Goal: Use online tool/utility: Utilize a website feature to perform a specific function

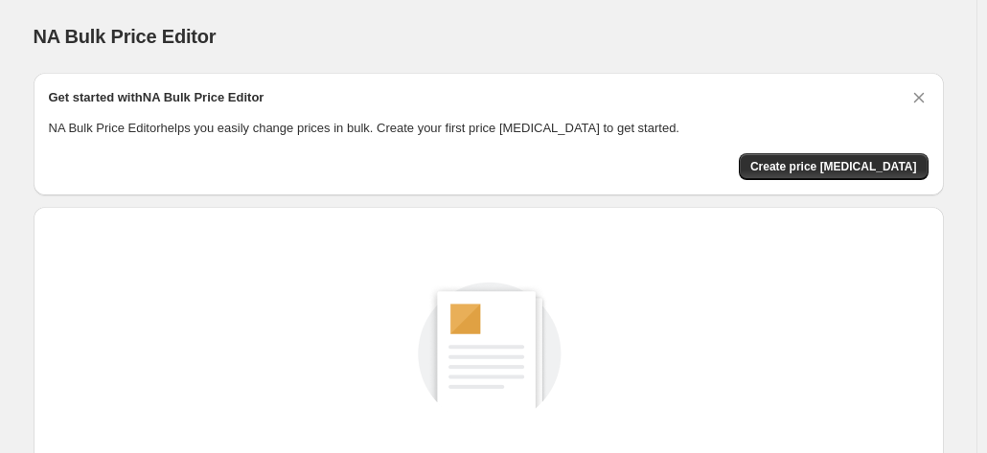
scroll to position [264, 0]
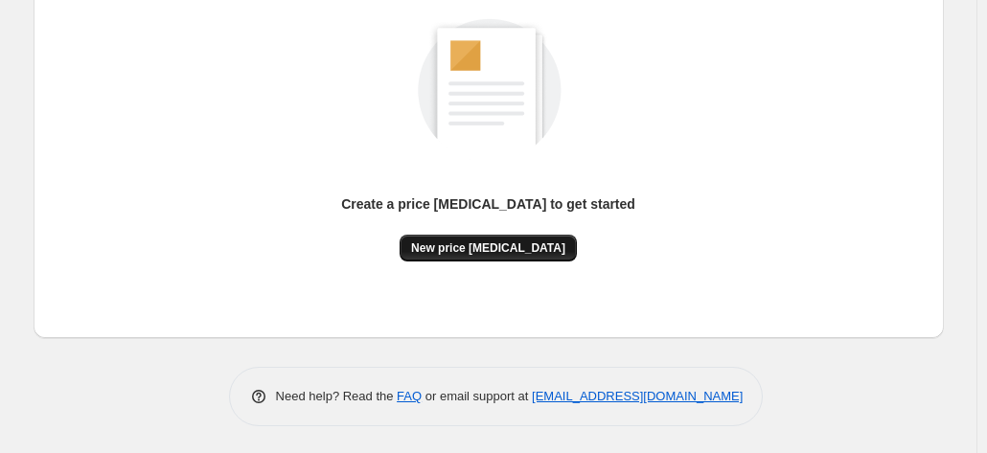
click at [470, 239] on button "New price [MEDICAL_DATA]" at bounding box center [488, 248] width 177 height 27
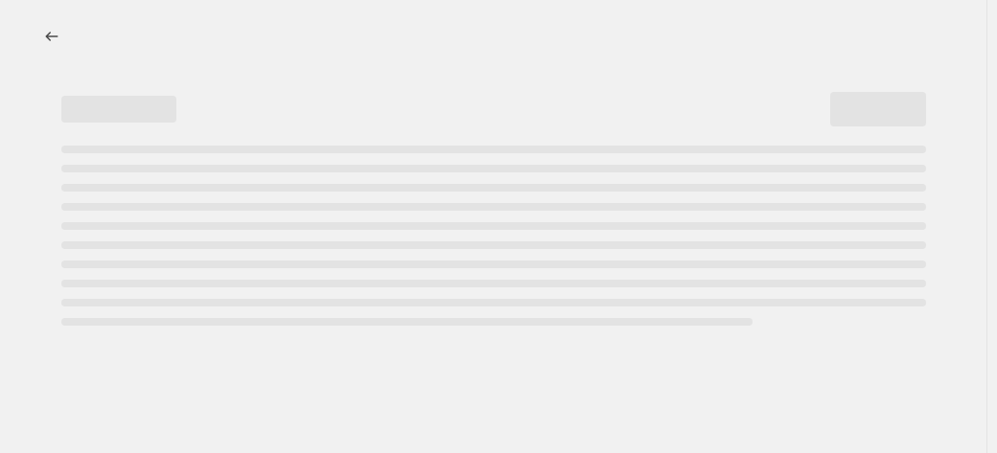
select select "percentage"
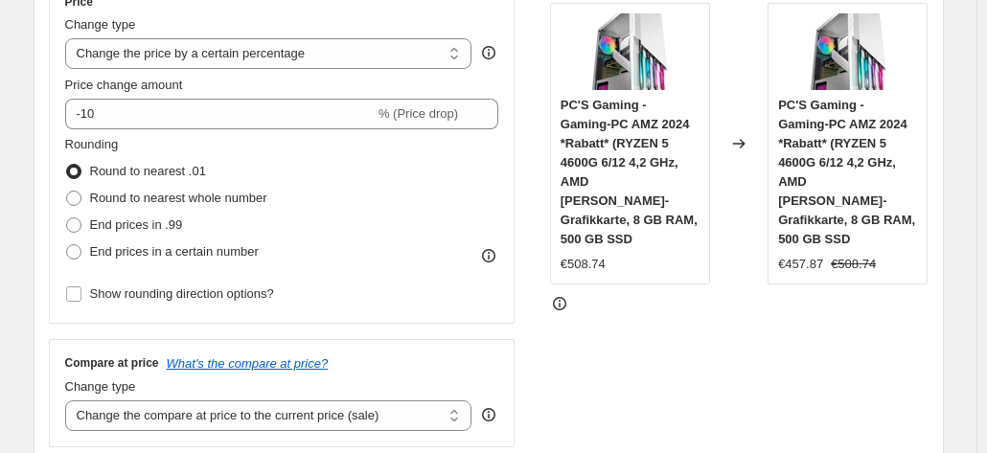
scroll to position [383, 0]
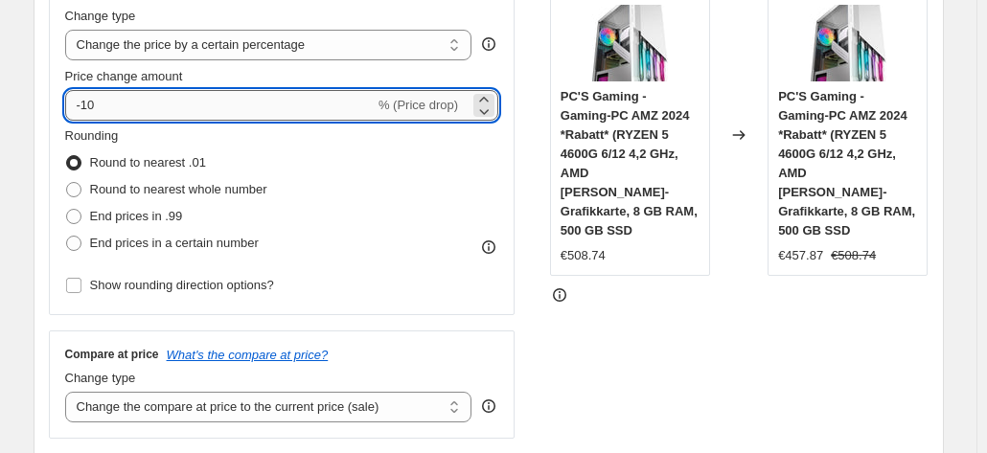
click at [186, 118] on input "-10" at bounding box center [220, 105] width 310 height 31
type input "-1"
type input "-30"
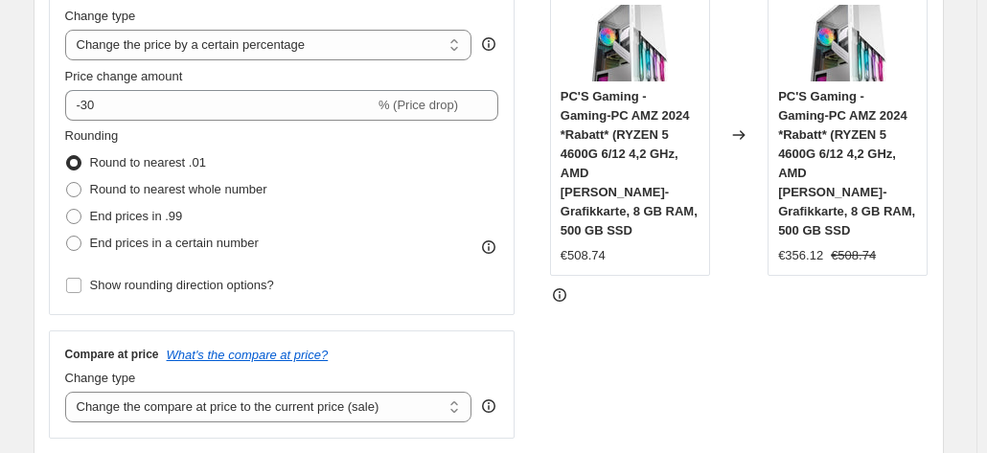
click at [328, 175] on div "Rounding Round to nearest .01 Round to nearest whole number End prices in .99 E…" at bounding box center [282, 192] width 434 height 130
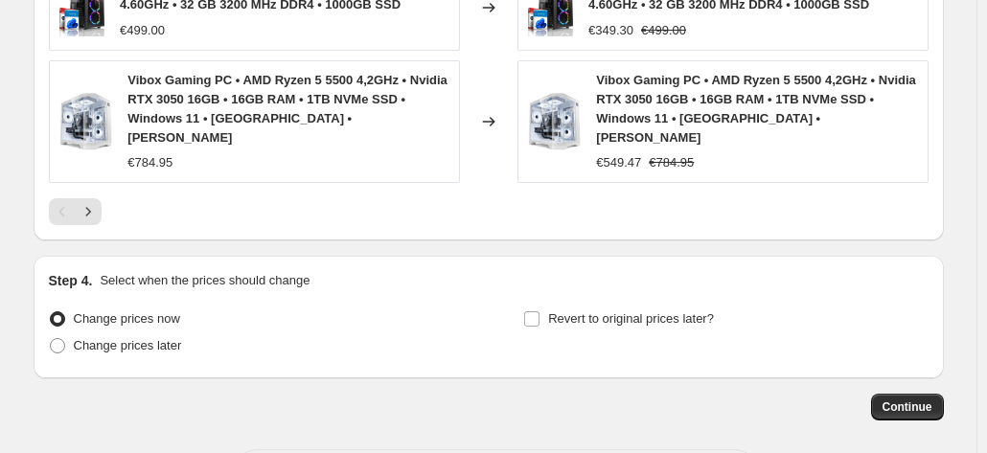
scroll to position [1546, 0]
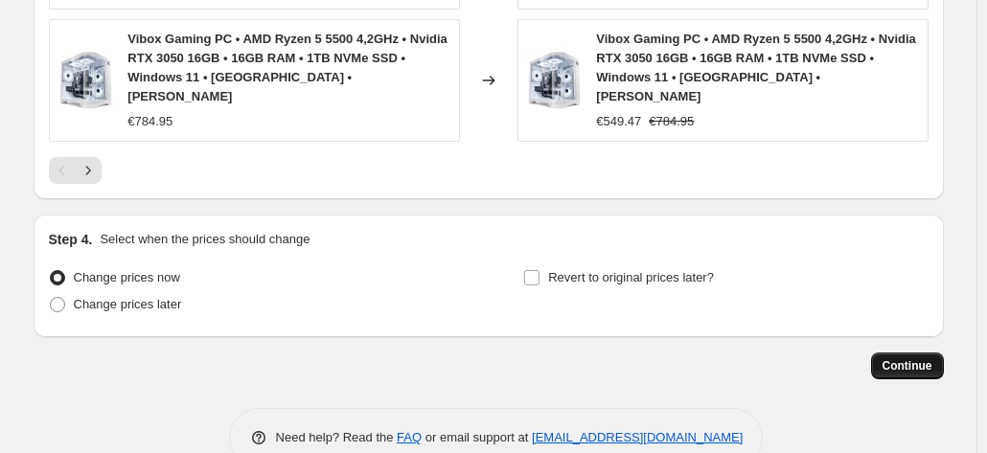
click at [905, 359] on span "Continue" at bounding box center [908, 366] width 50 height 15
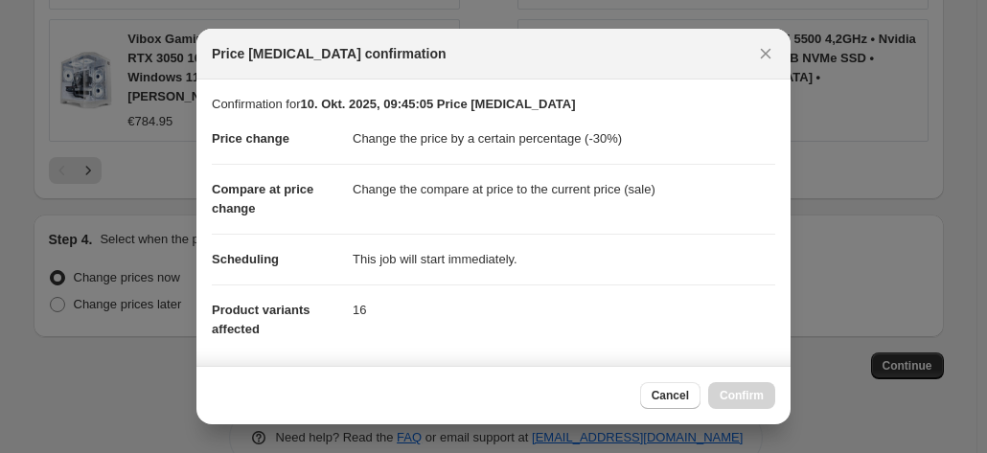
click at [741, 405] on div "Cancel Confirm" at bounding box center [707, 395] width 135 height 27
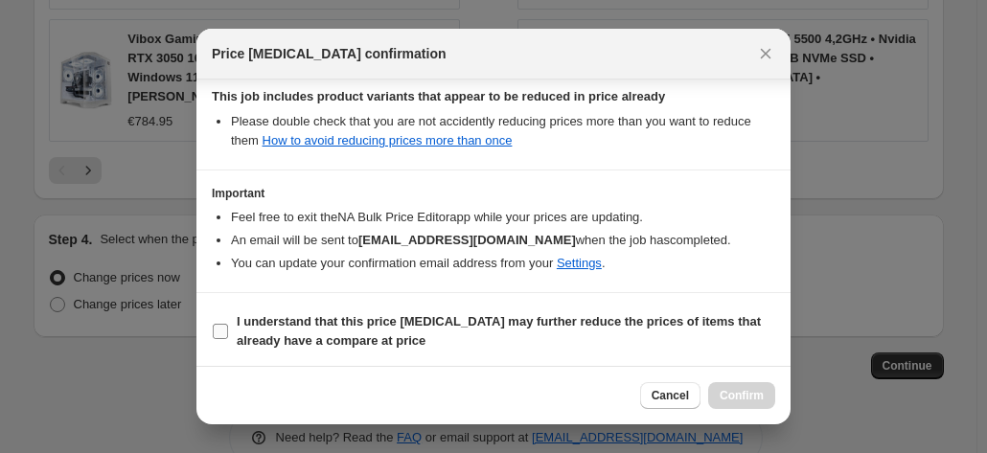
click at [227, 327] on input "I understand that this price [MEDICAL_DATA] may further reduce the prices of it…" at bounding box center [220, 331] width 15 height 15
checkbox input "true"
click at [731, 398] on span "Confirm" at bounding box center [742, 395] width 44 height 15
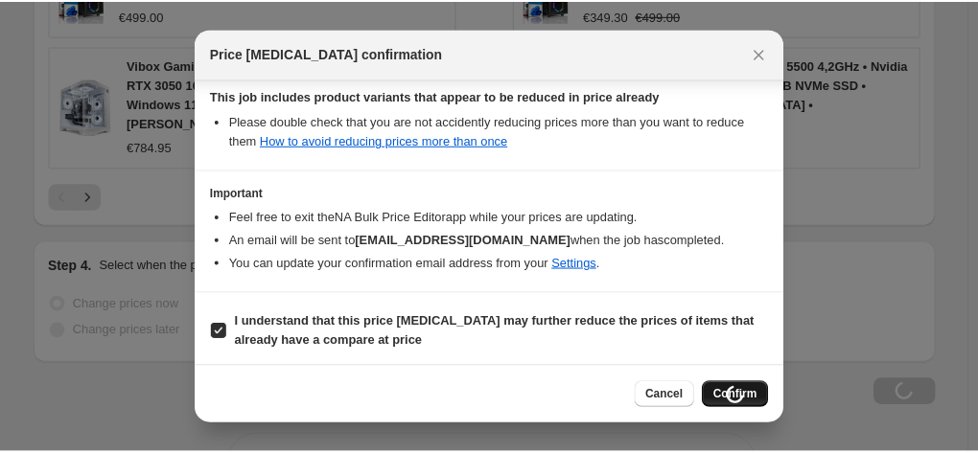
scroll to position [1546, 0]
